Goal: Task Accomplishment & Management: Complete application form

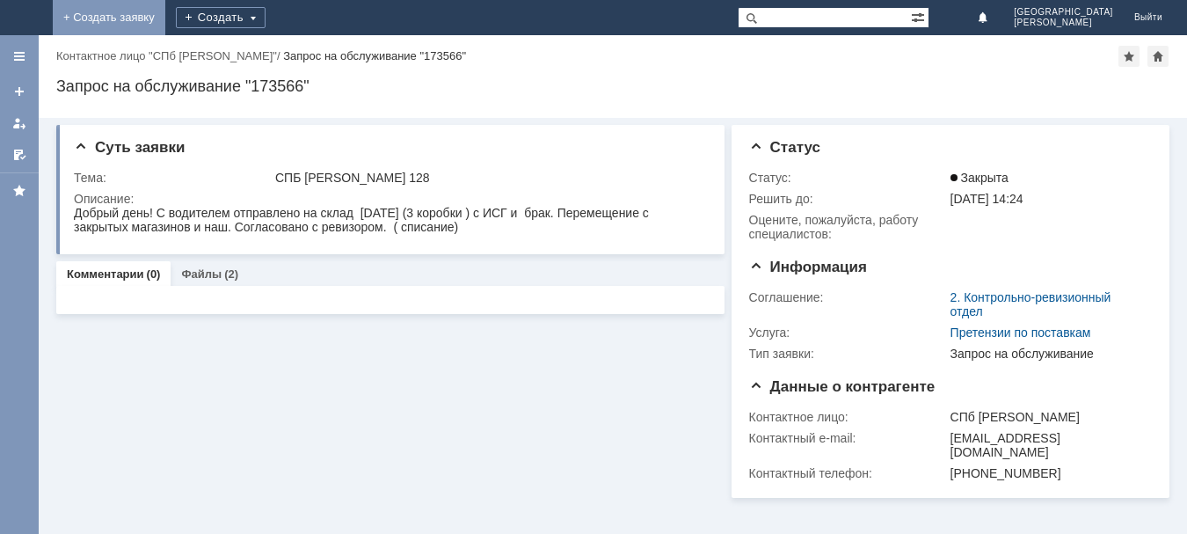
click at [165, 18] on link "+ Создать заявку" at bounding box center [109, 17] width 113 height 35
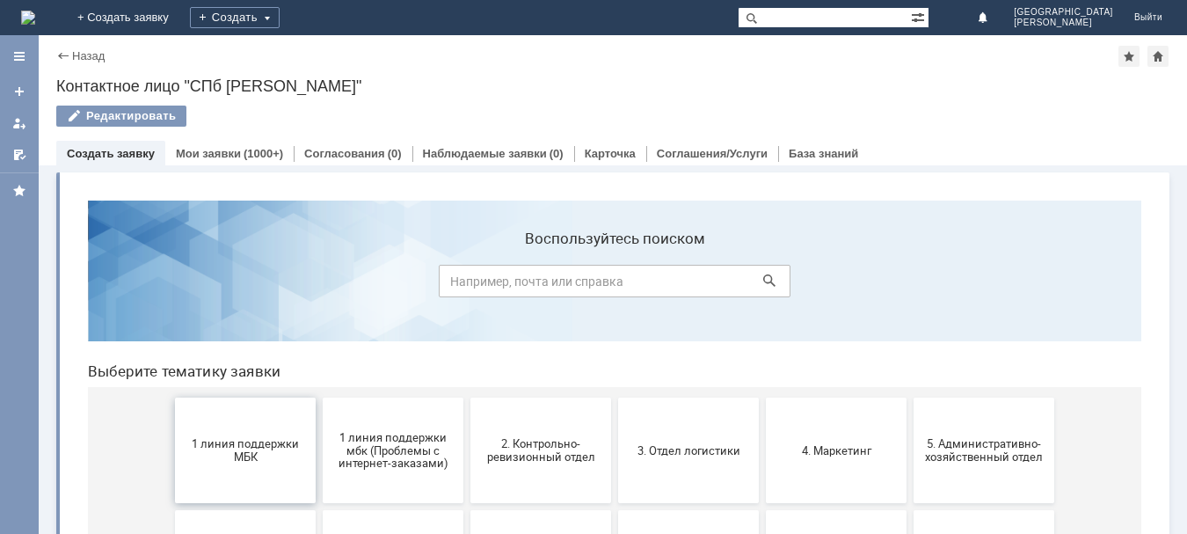
click at [229, 454] on span "1 линия поддержки МБК" at bounding box center [245, 450] width 130 height 26
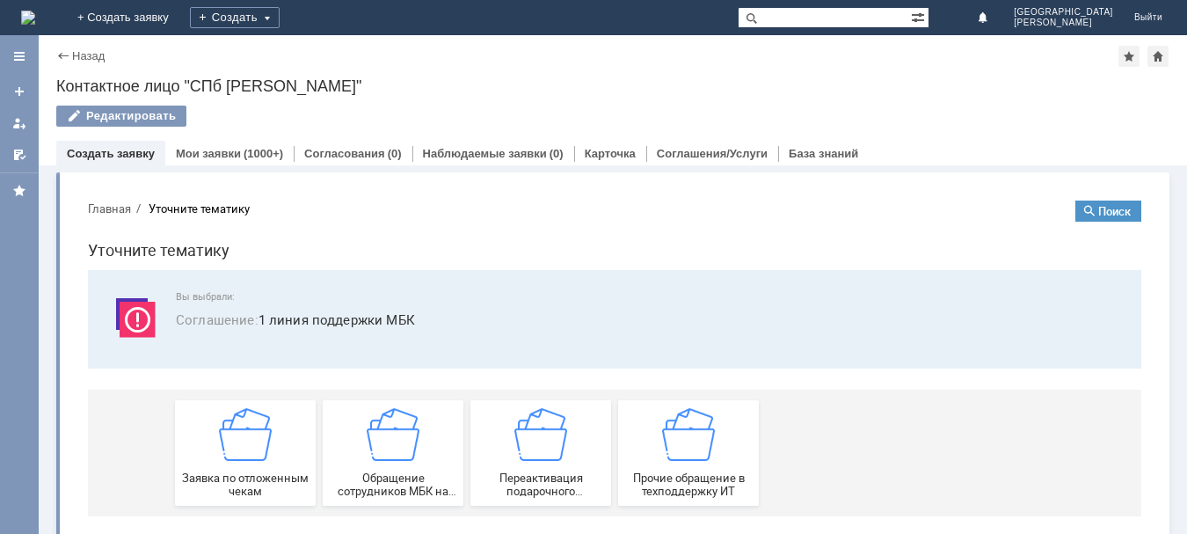
click at [229, 454] on img at bounding box center [245, 434] width 53 height 53
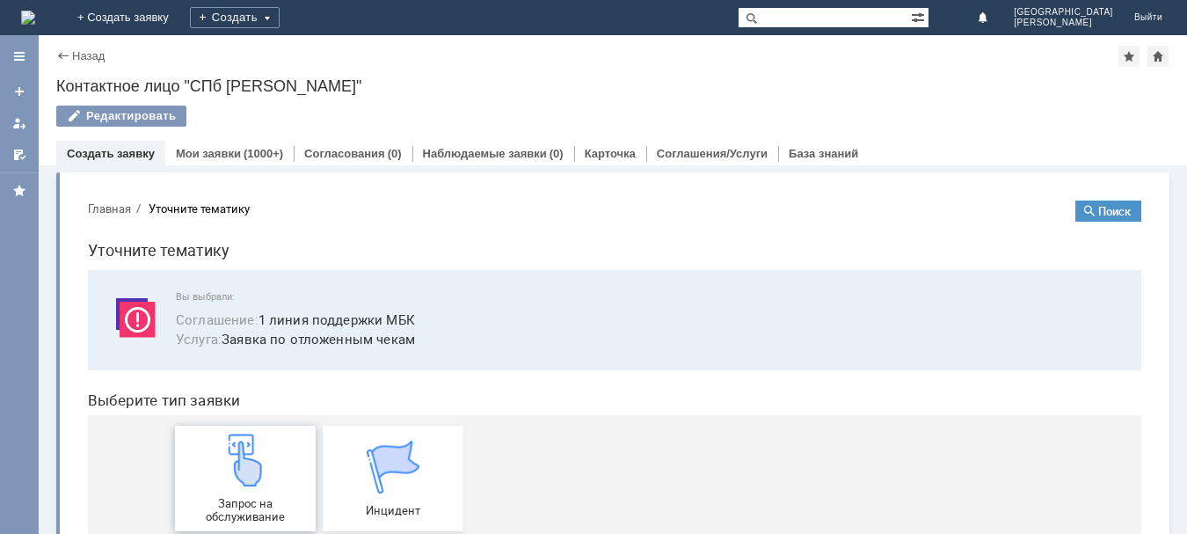
click at [225, 453] on img at bounding box center [245, 459] width 53 height 53
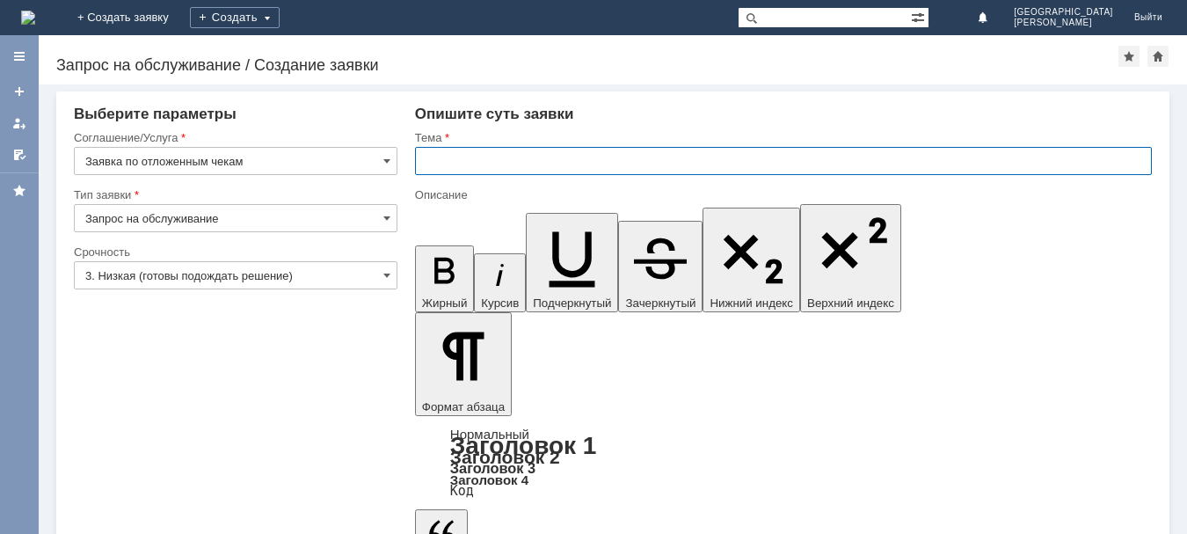
click at [463, 163] on input "text" at bounding box center [783, 161] width 737 height 28
type input "СПБ [PERSON_NAME] 128"
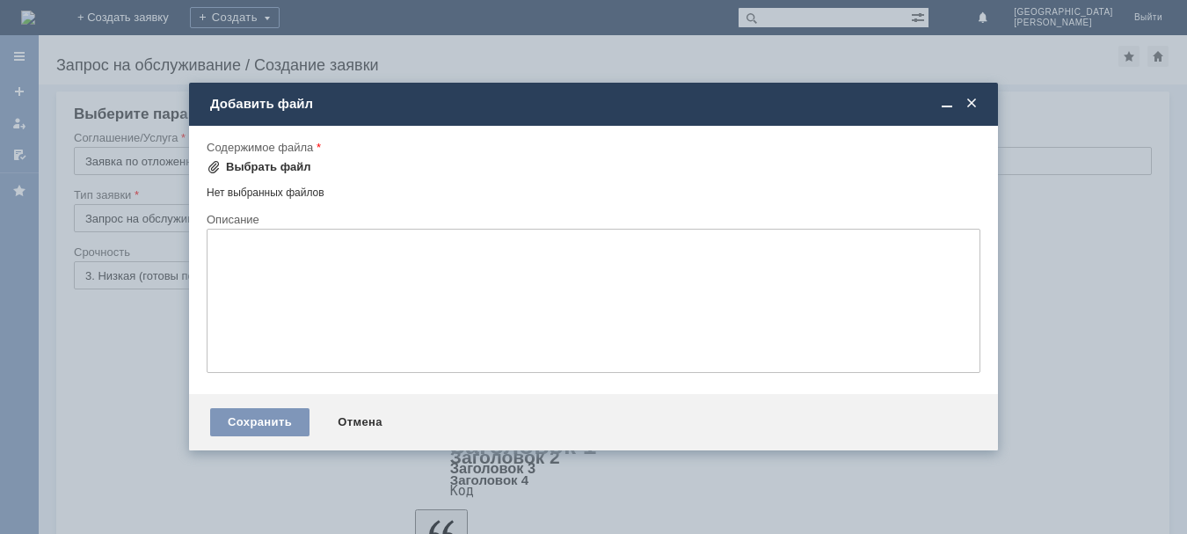
click at [244, 169] on div "Выбрать файл" at bounding box center [268, 167] width 85 height 14
drag, startPoint x: 244, startPoint y: 169, endPoint x: 258, endPoint y: 164, distance: 15.6
click at [258, 164] on div "Выбрать файл" at bounding box center [268, 167] width 85 height 14
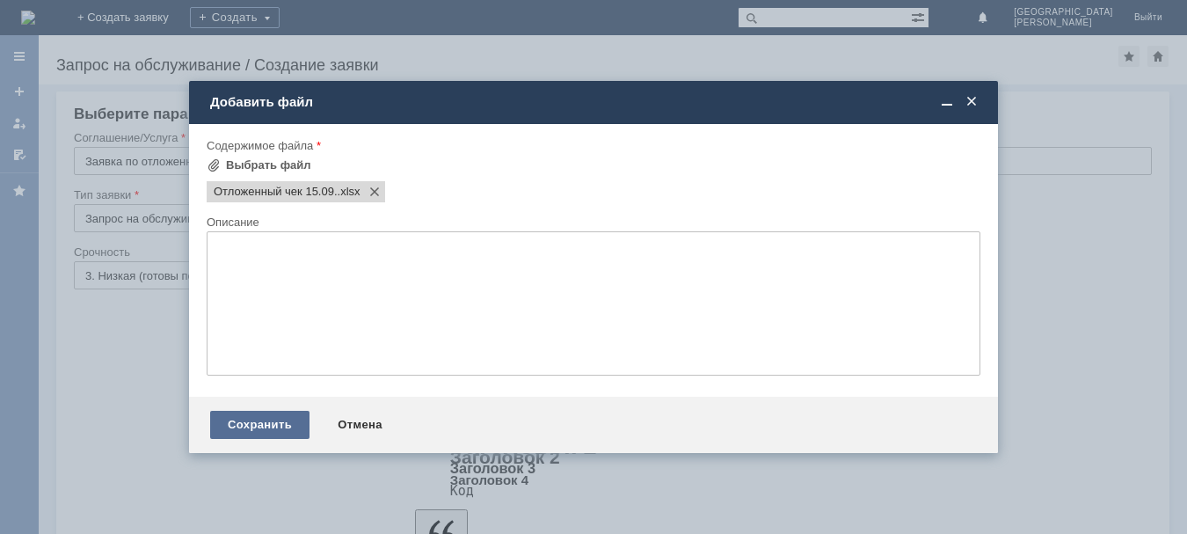
click at [255, 419] on div "Сохранить" at bounding box center [259, 425] width 99 height 28
